Goal: Navigation & Orientation: Find specific page/section

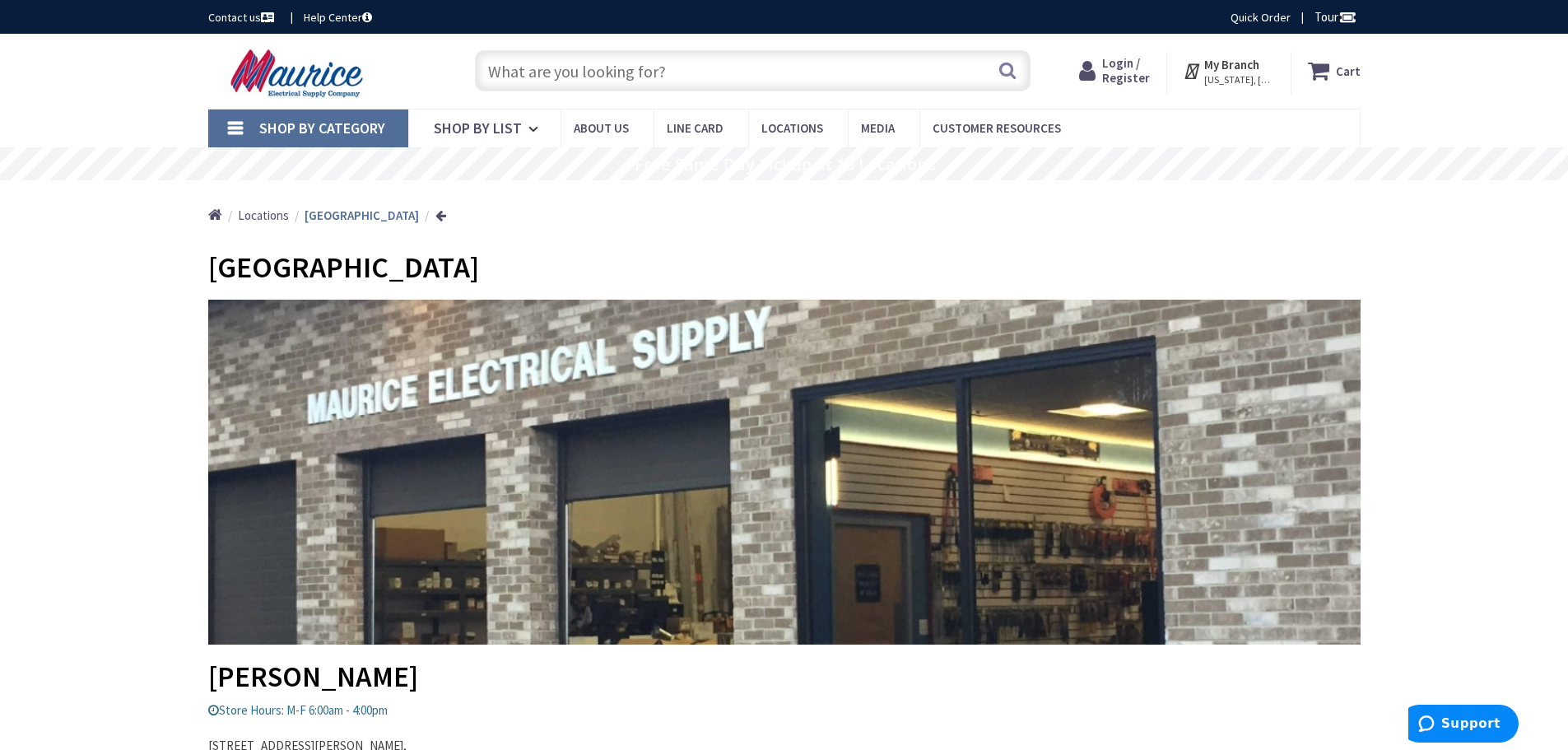
click at [263, 222] on span "Locations" at bounding box center [263, 215] width 51 height 15
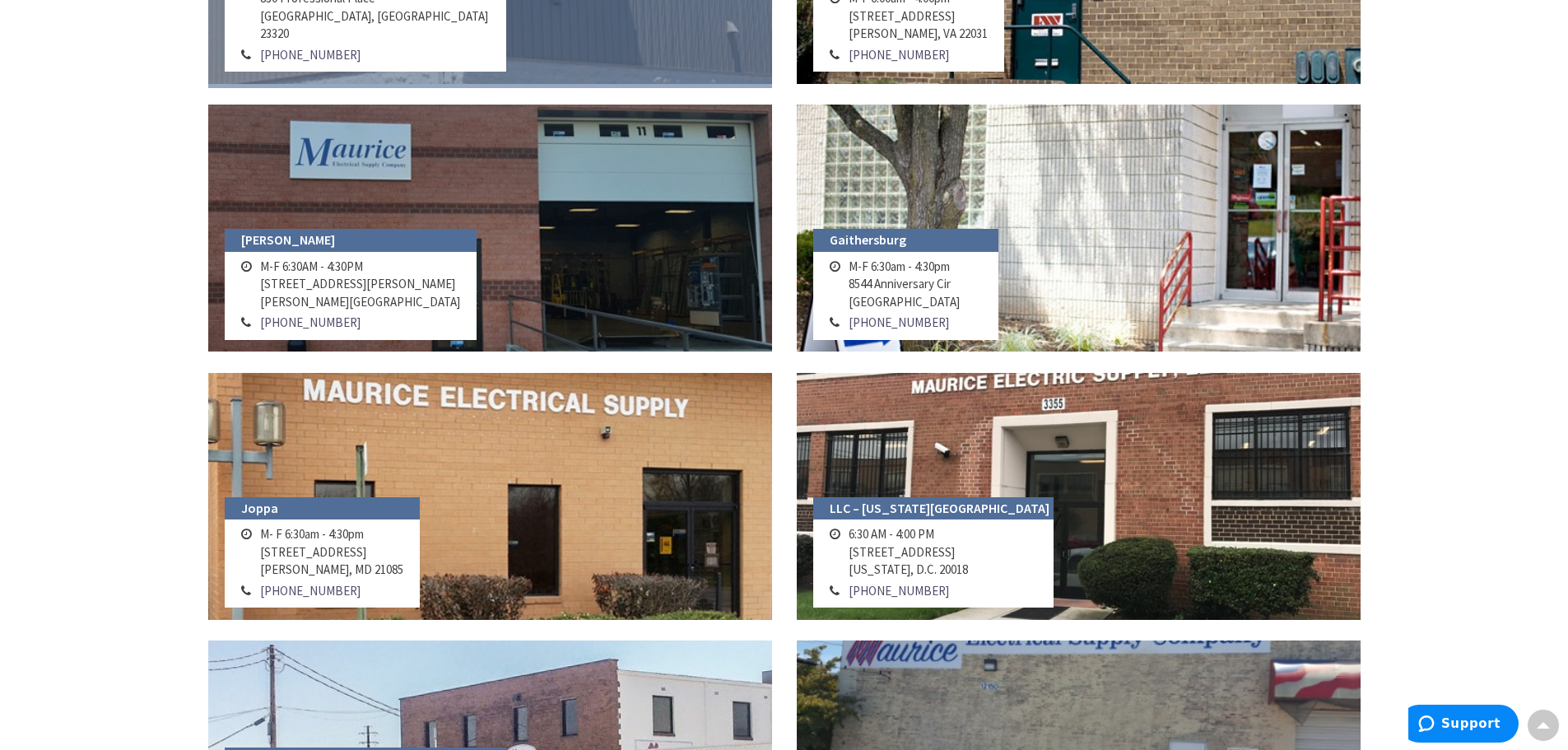
scroll to position [1069, 0]
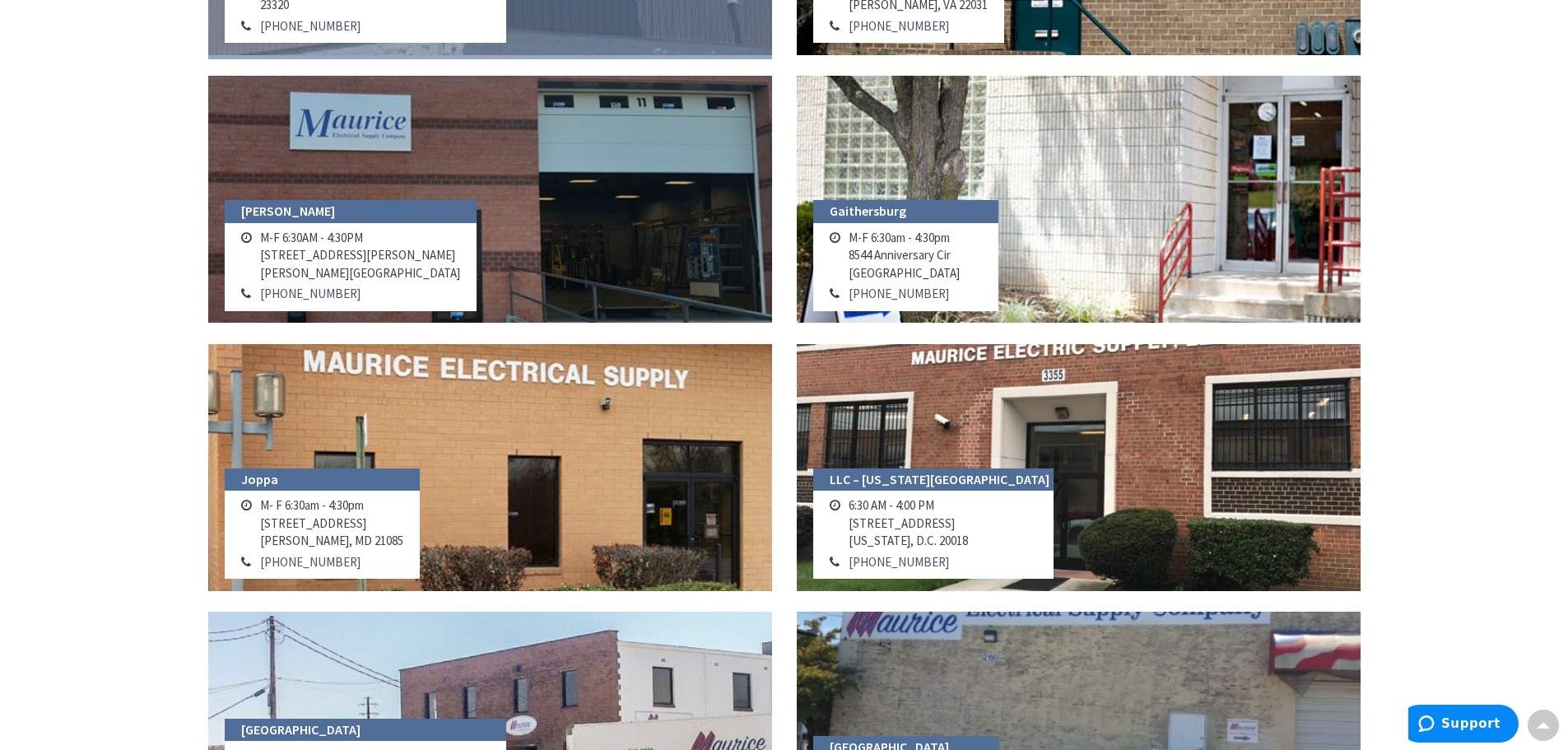
click at [443, 537] on link at bounding box center [490, 467] width 564 height 247
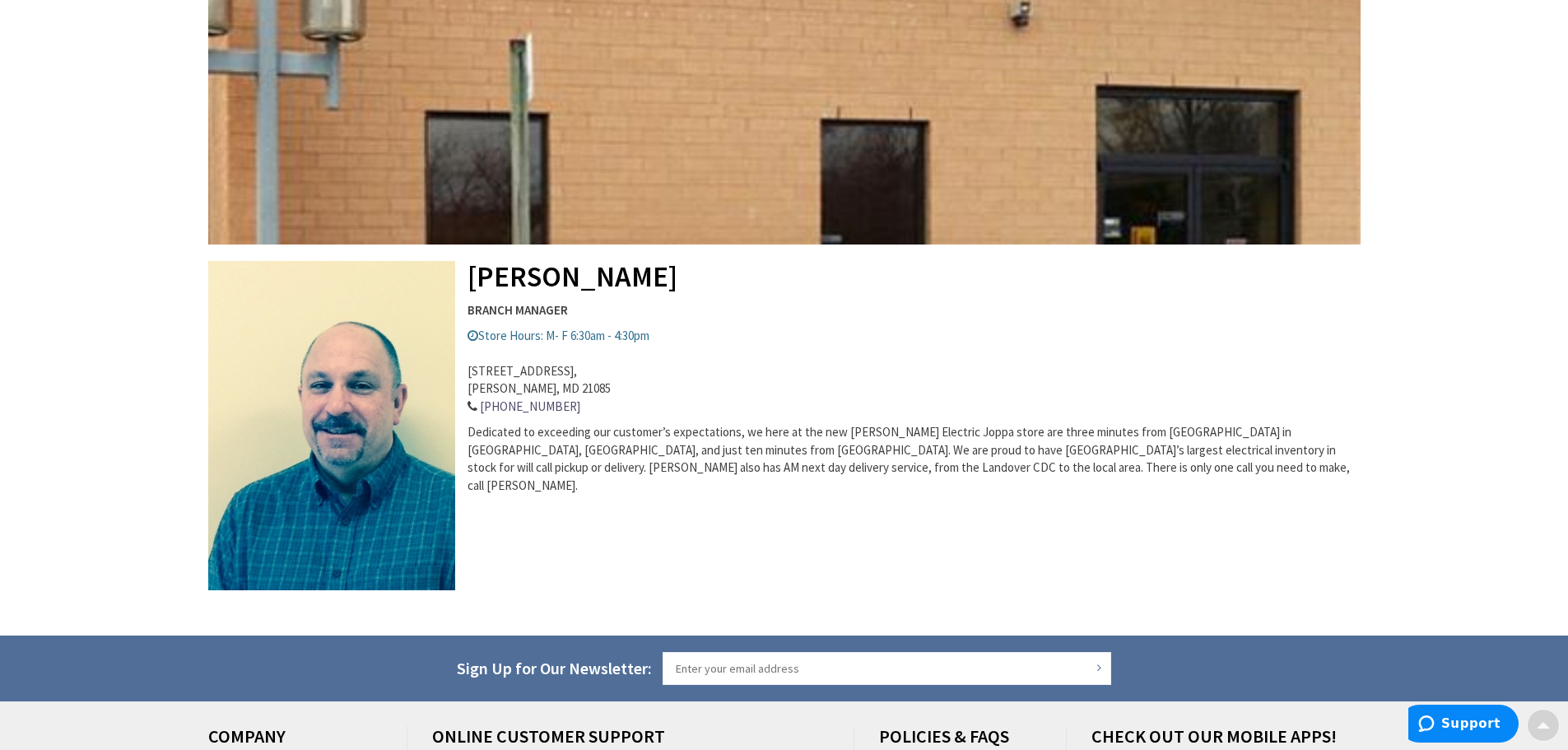
scroll to position [412, 0]
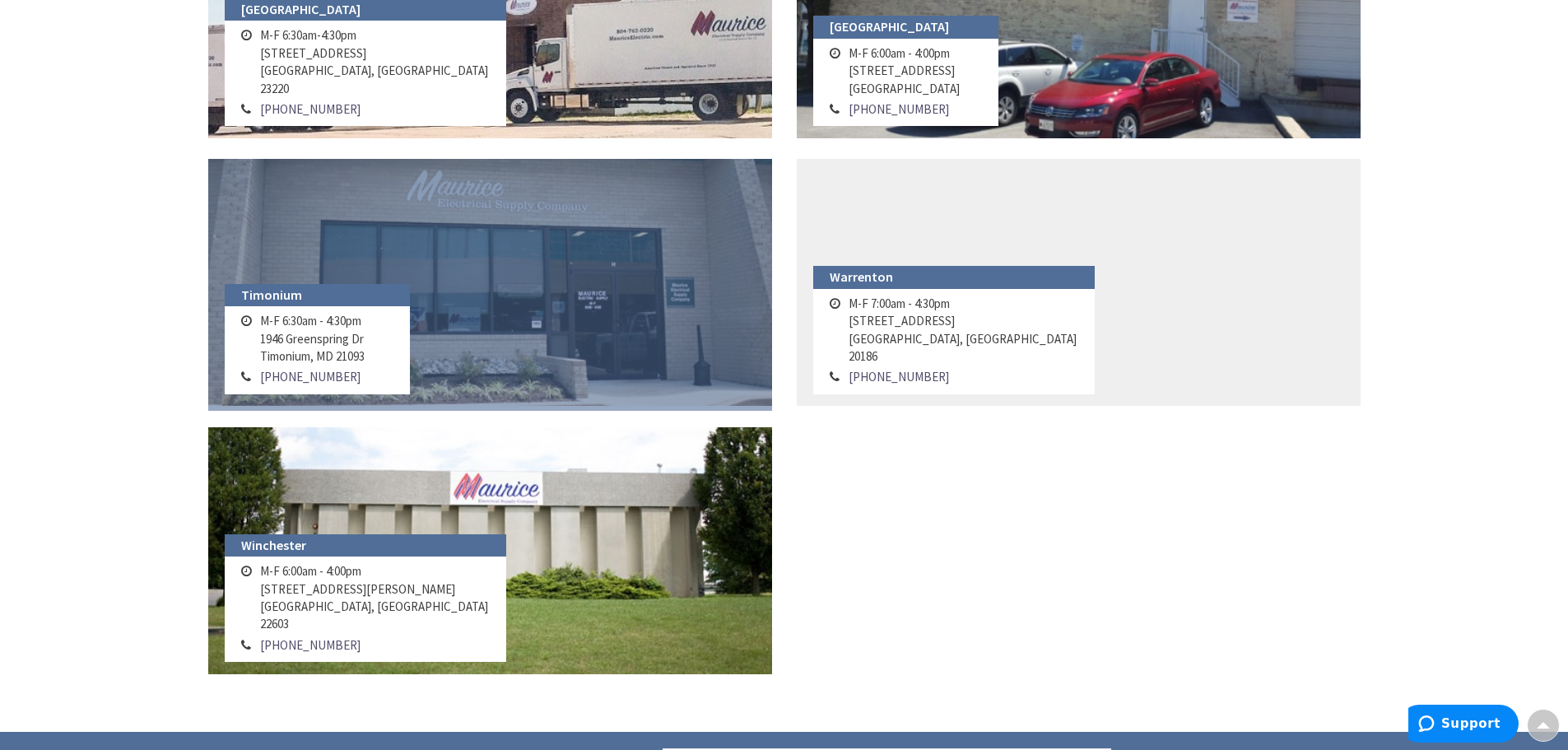
scroll to position [1798, 0]
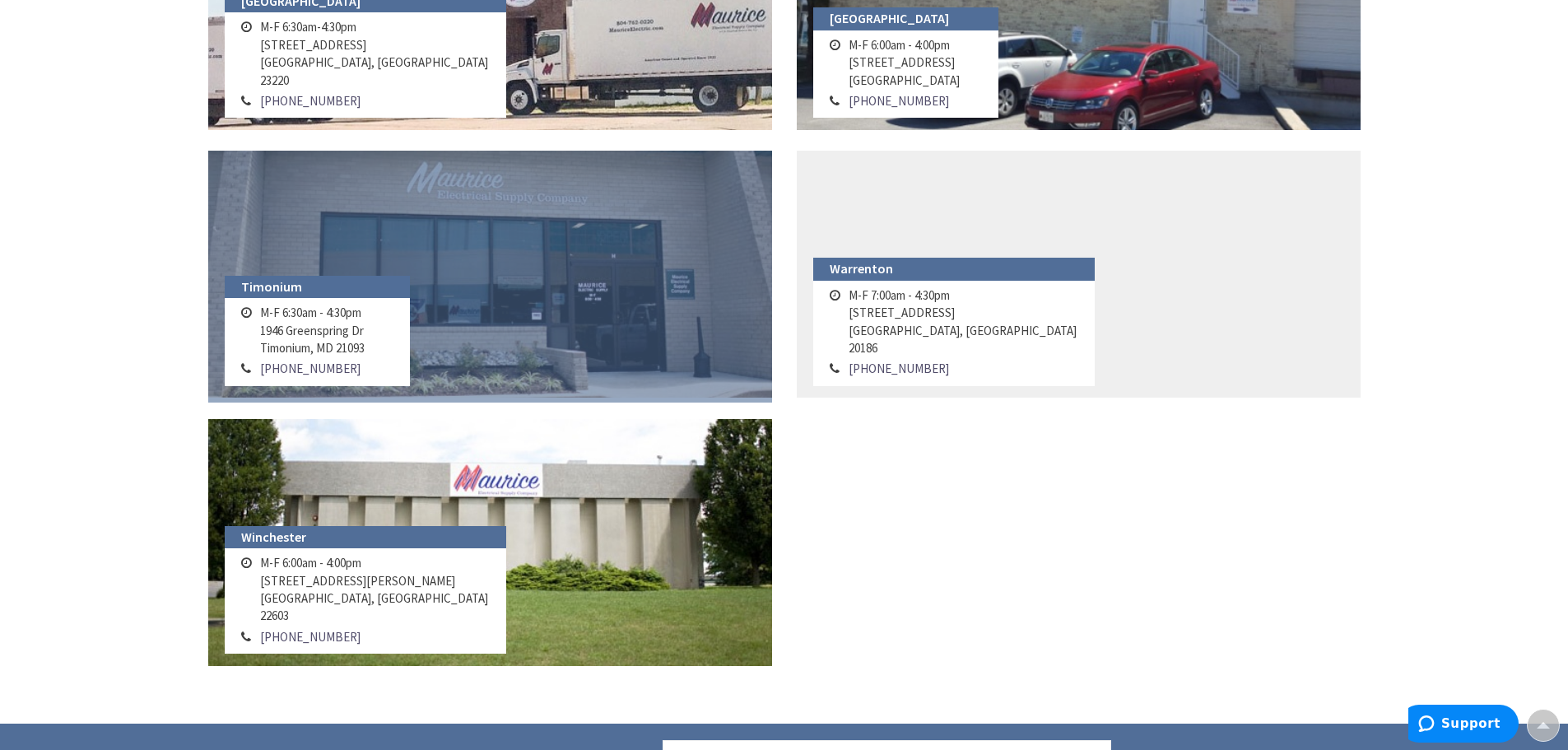
click at [447, 341] on link at bounding box center [490, 274] width 564 height 247
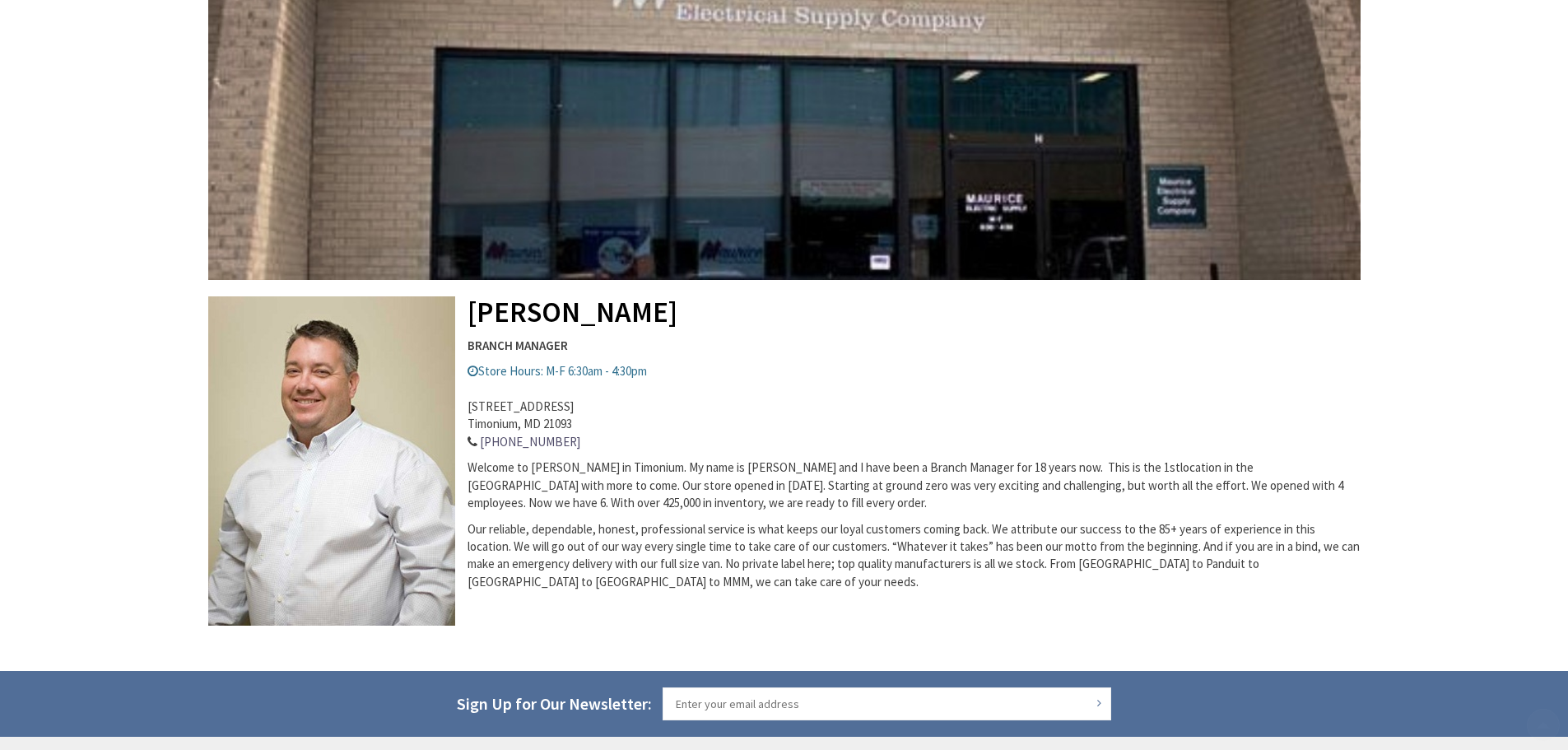
scroll to position [412, 0]
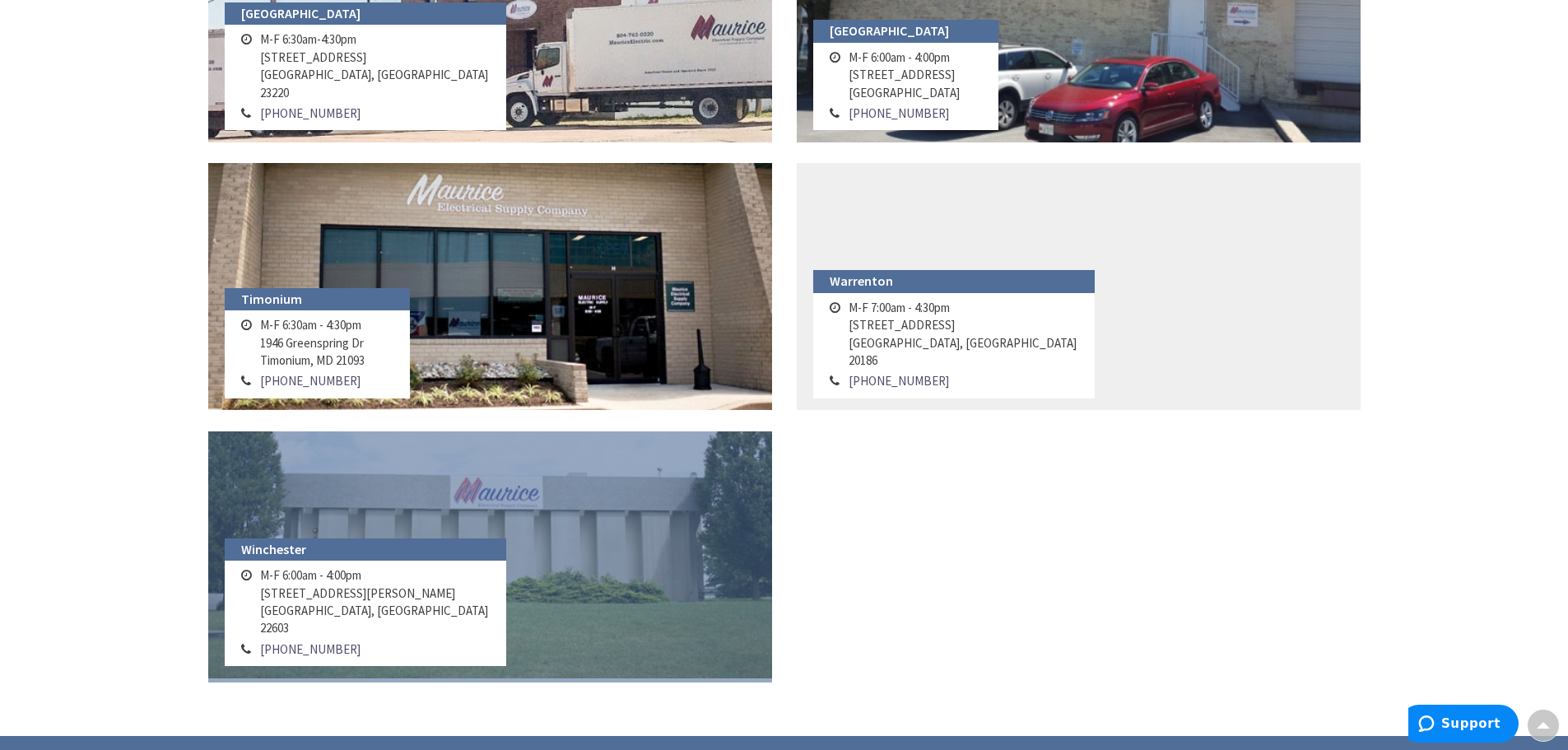
click at [618, 583] on link at bounding box center [490, 554] width 564 height 247
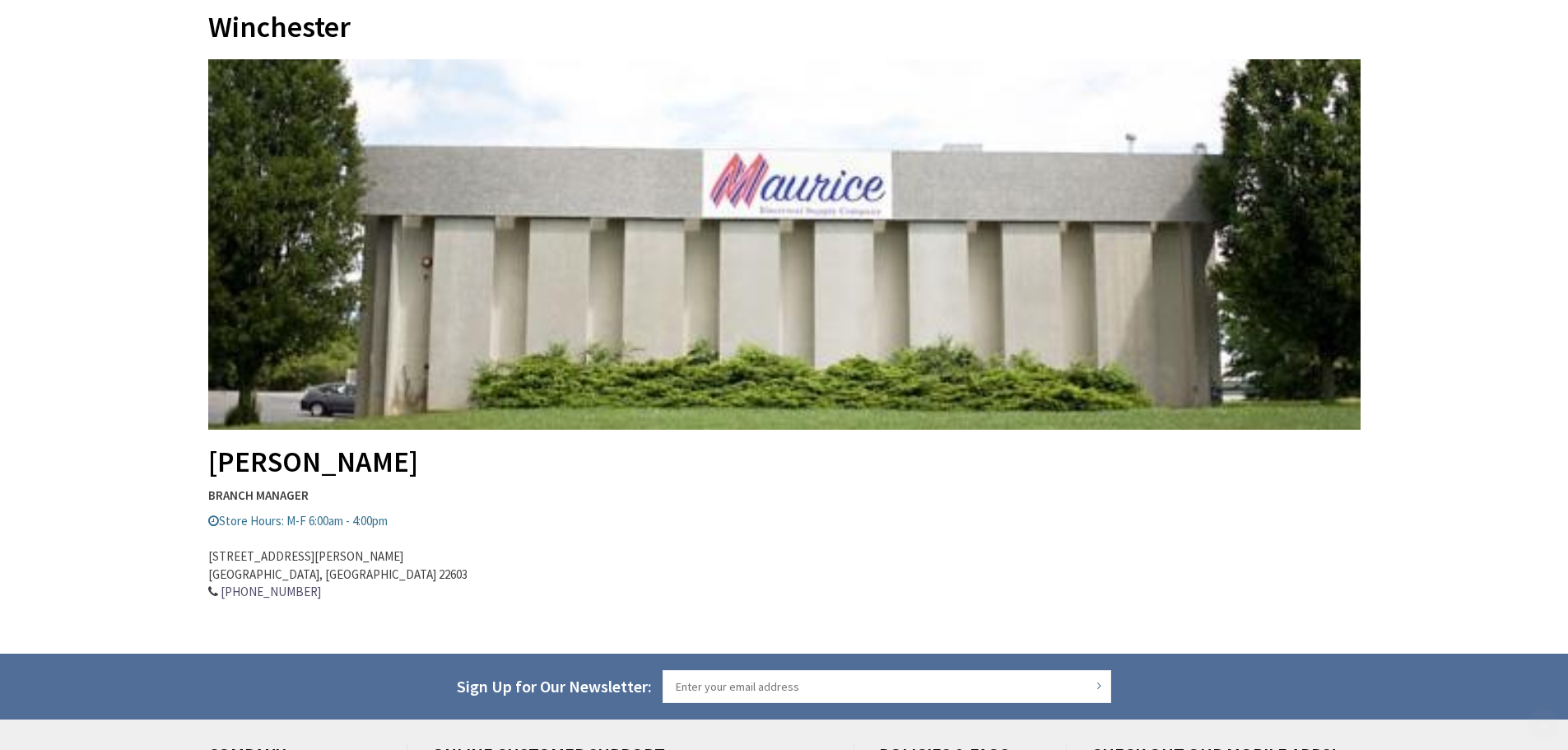
scroll to position [412, 0]
